Goal: Use online tool/utility

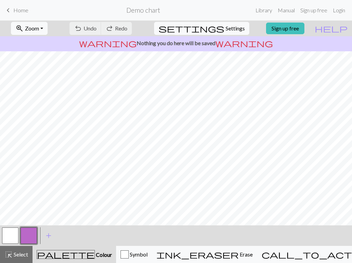
click at [10, 234] on button "button" at bounding box center [10, 235] width 16 height 16
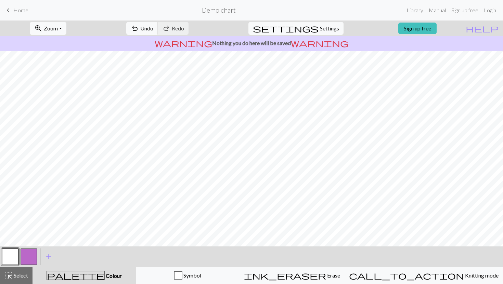
click at [31, 253] on button "button" at bounding box center [29, 257] width 16 height 16
click at [10, 259] on button "button" at bounding box center [10, 257] width 16 height 16
click at [29, 260] on button "button" at bounding box center [29, 257] width 16 height 16
click at [9, 258] on button "button" at bounding box center [10, 257] width 16 height 16
click at [32, 254] on button "button" at bounding box center [29, 257] width 16 height 16
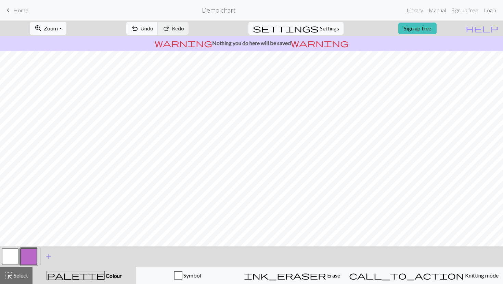
click at [15, 255] on button "button" at bounding box center [10, 257] width 16 height 16
click at [34, 257] on button "button" at bounding box center [29, 257] width 16 height 16
click at [12, 254] on button "button" at bounding box center [10, 257] width 16 height 16
click at [29, 249] on button "button" at bounding box center [29, 257] width 16 height 16
click at [14, 255] on button "button" at bounding box center [10, 257] width 16 height 16
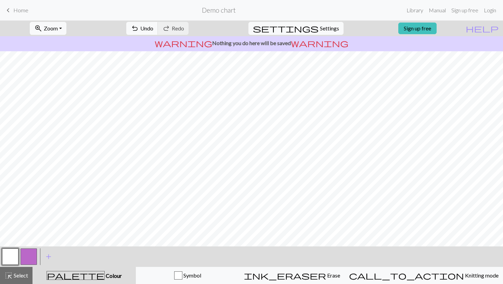
click at [34, 255] on button "button" at bounding box center [29, 257] width 16 height 16
click at [6, 256] on button "button" at bounding box center [10, 257] width 16 height 16
click at [27, 258] on button "button" at bounding box center [29, 257] width 16 height 16
click at [12, 258] on button "button" at bounding box center [10, 257] width 16 height 16
click at [32, 253] on button "button" at bounding box center [29, 257] width 16 height 16
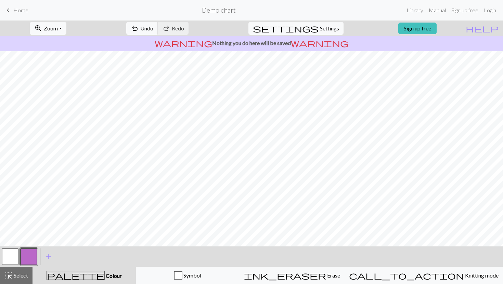
click at [13, 253] on button "button" at bounding box center [10, 257] width 16 height 16
click at [35, 257] on button "button" at bounding box center [29, 257] width 16 height 16
click at [19, 253] on div at bounding box center [10, 257] width 18 height 18
click at [13, 253] on button "button" at bounding box center [10, 257] width 16 height 16
click at [29, 262] on button "button" at bounding box center [29, 257] width 16 height 16
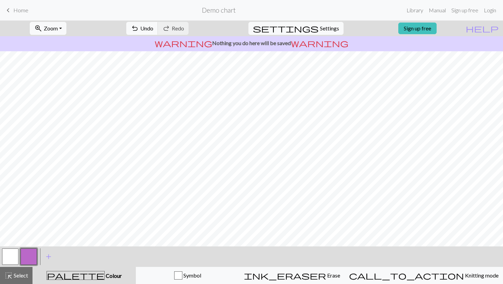
click at [8, 257] on button "button" at bounding box center [10, 257] width 16 height 16
click at [24, 253] on button "button" at bounding box center [29, 257] width 16 height 16
click at [9, 259] on button "button" at bounding box center [10, 257] width 16 height 16
click at [18, 254] on button "button" at bounding box center [10, 257] width 16 height 16
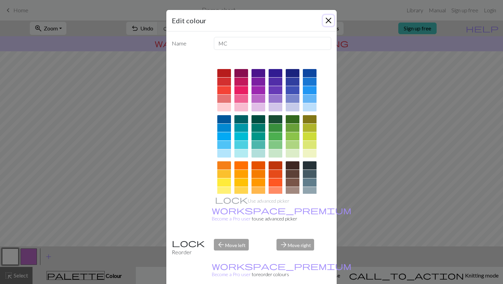
click at [330, 21] on button "Close" at bounding box center [328, 20] width 11 height 11
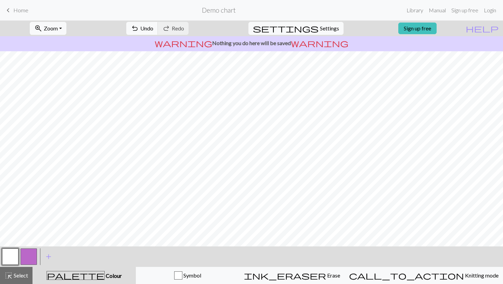
click at [26, 259] on button "button" at bounding box center [29, 257] width 16 height 16
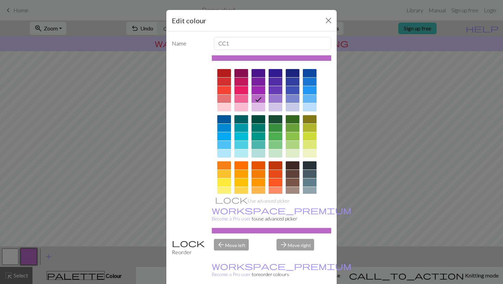
click at [308, 74] on div at bounding box center [310, 73] width 14 height 8
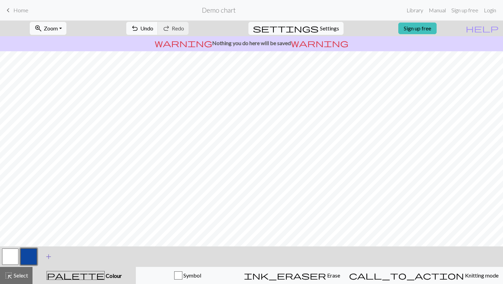
click at [46, 256] on span "add" at bounding box center [48, 257] width 8 height 10
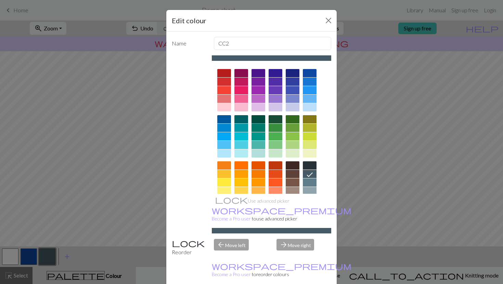
click at [258, 118] on div at bounding box center [258, 119] width 14 height 8
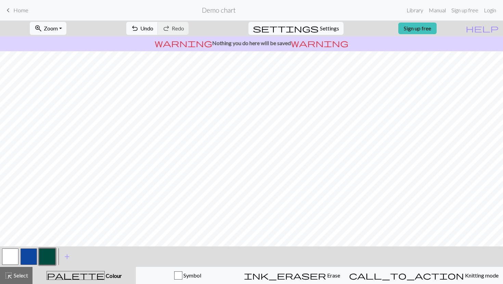
click at [85, 263] on span "palette" at bounding box center [75, 276] width 57 height 10
click at [53, 253] on button "button" at bounding box center [47, 257] width 16 height 16
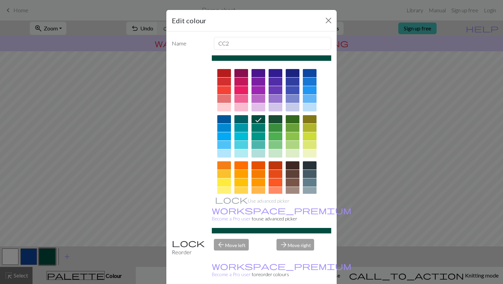
click at [291, 169] on div at bounding box center [293, 165] width 14 height 8
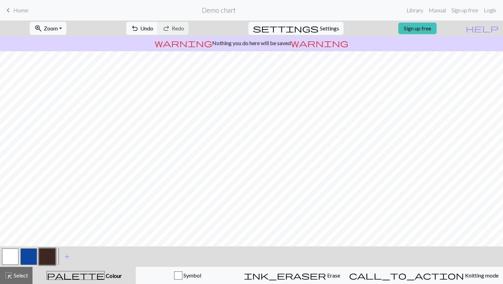
click at [32, 254] on button "button" at bounding box center [29, 257] width 16 height 16
click at [27, 256] on button "button" at bounding box center [29, 257] width 16 height 16
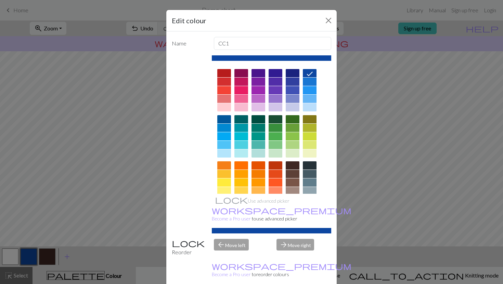
click at [258, 89] on div at bounding box center [258, 90] width 14 height 8
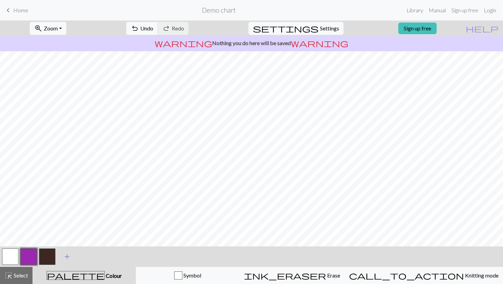
click at [66, 257] on span "add" at bounding box center [67, 257] width 8 height 10
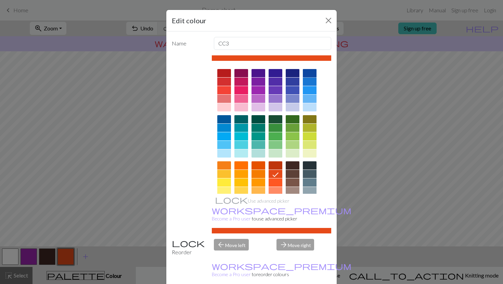
click at [308, 75] on div at bounding box center [310, 73] width 14 height 8
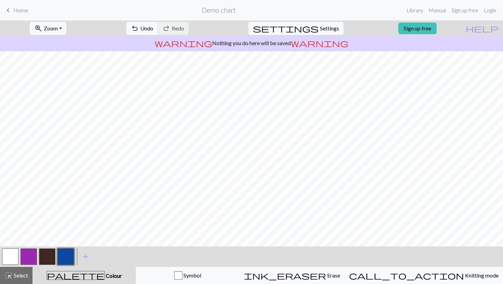
click at [8, 260] on button "button" at bounding box center [10, 257] width 16 height 16
click at [64, 256] on button "button" at bounding box center [65, 257] width 16 height 16
click at [13, 256] on button "button" at bounding box center [10, 257] width 16 height 16
click at [70, 257] on button "button" at bounding box center [65, 257] width 16 height 16
click at [65, 258] on button "button" at bounding box center [65, 257] width 16 height 16
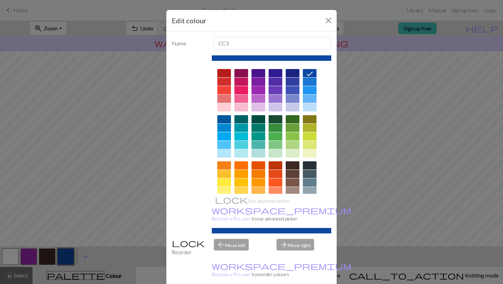
click at [260, 82] on div at bounding box center [258, 82] width 14 height 8
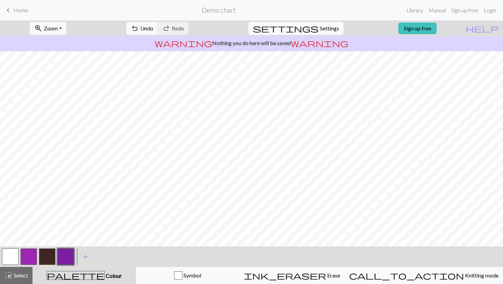
click at [35, 253] on button "button" at bounding box center [29, 257] width 16 height 16
click at [31, 253] on button "button" at bounding box center [29, 257] width 16 height 16
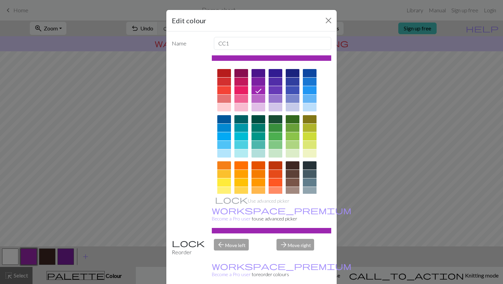
click at [261, 82] on div at bounding box center [258, 82] width 14 height 8
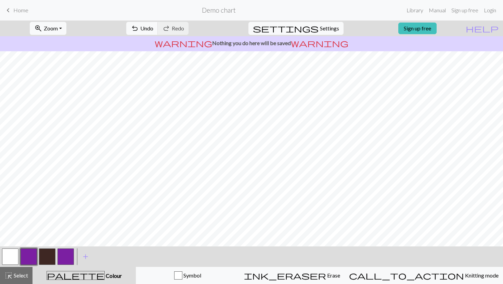
click at [52, 254] on button "button" at bounding box center [47, 257] width 16 height 16
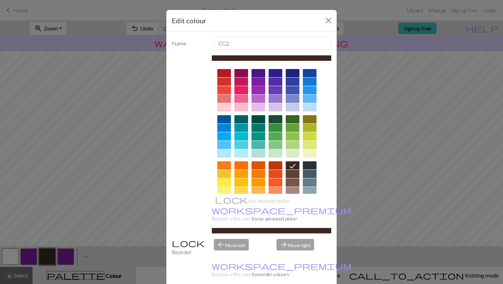
click at [255, 81] on div at bounding box center [258, 82] width 14 height 8
